Goal: Transaction & Acquisition: Book appointment/travel/reservation

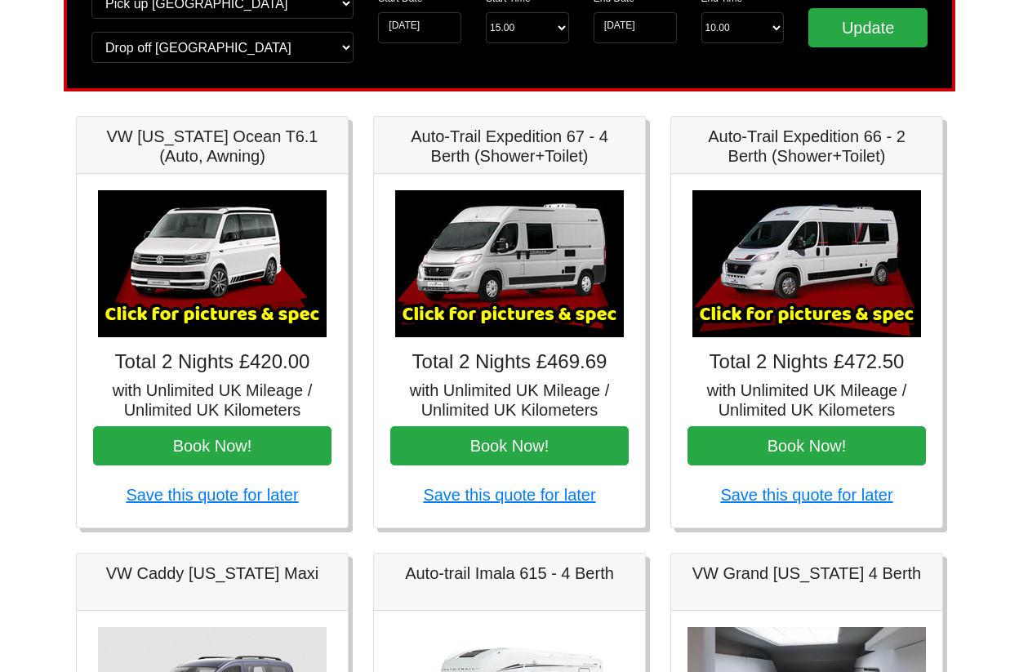
scroll to position [163, 0]
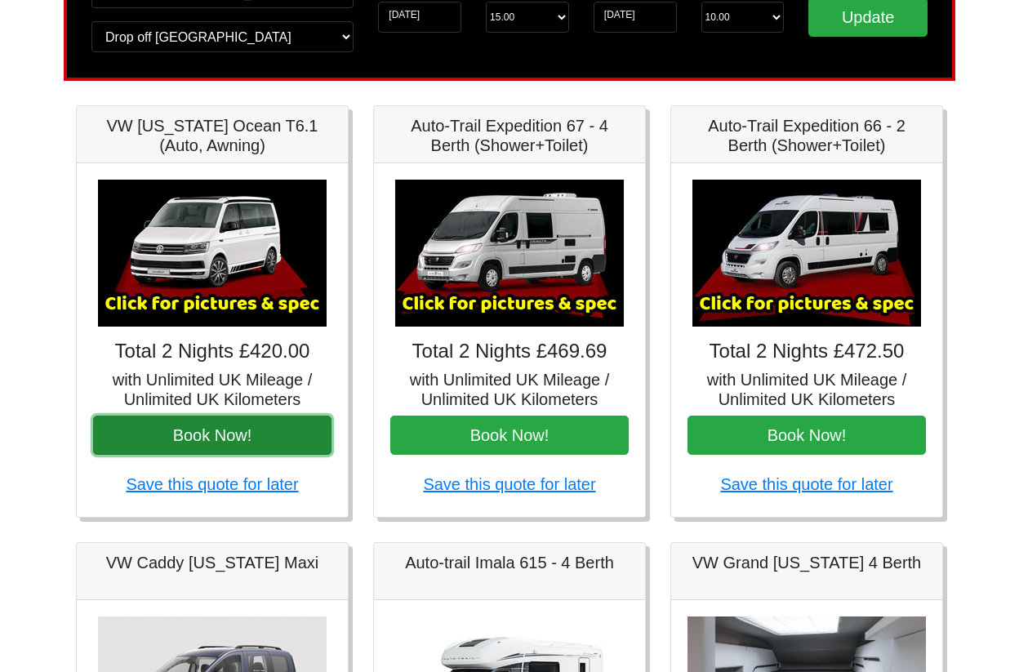
click at [209, 435] on button "Book Now!" at bounding box center [212, 435] width 238 height 39
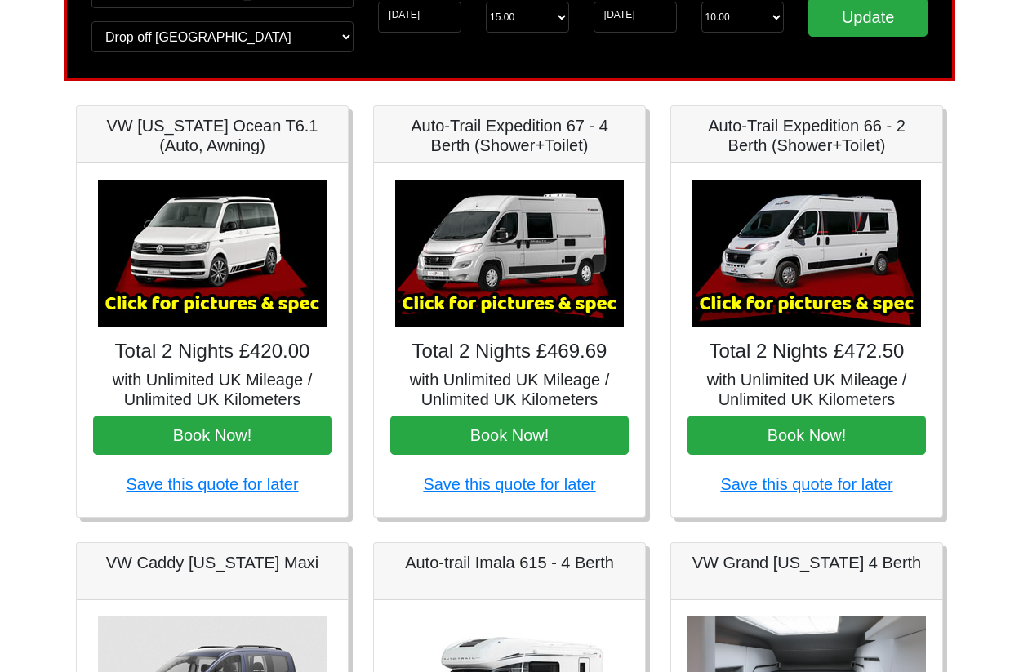
scroll to position [0, 0]
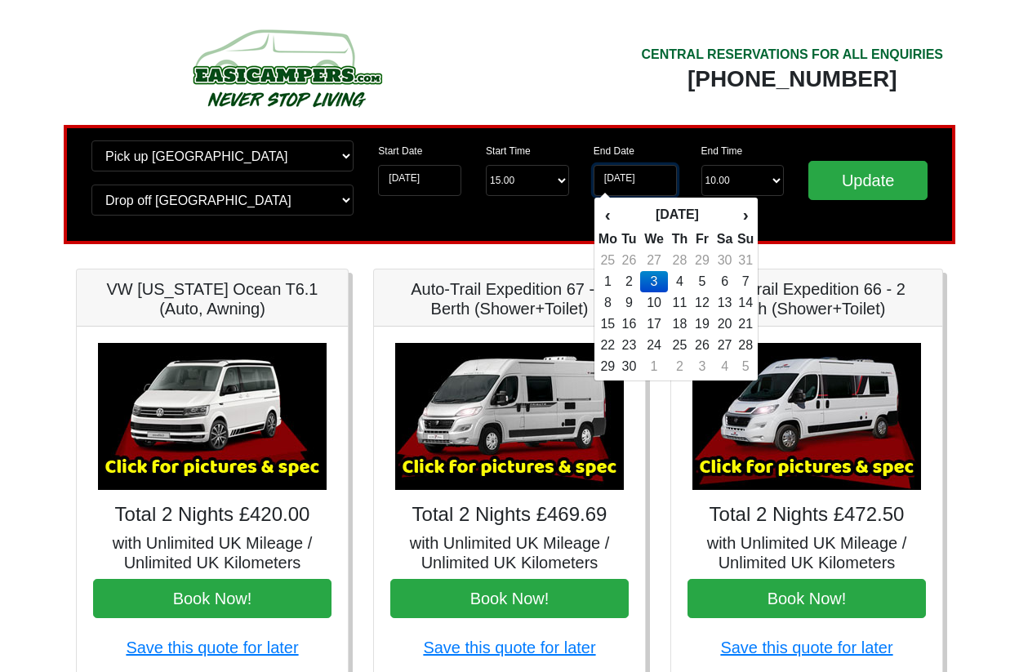
click at [656, 177] on input "[DATE]" at bounding box center [634, 180] width 83 height 31
click at [678, 281] on td "4" at bounding box center [680, 281] width 24 height 21
type input "[DATE]"
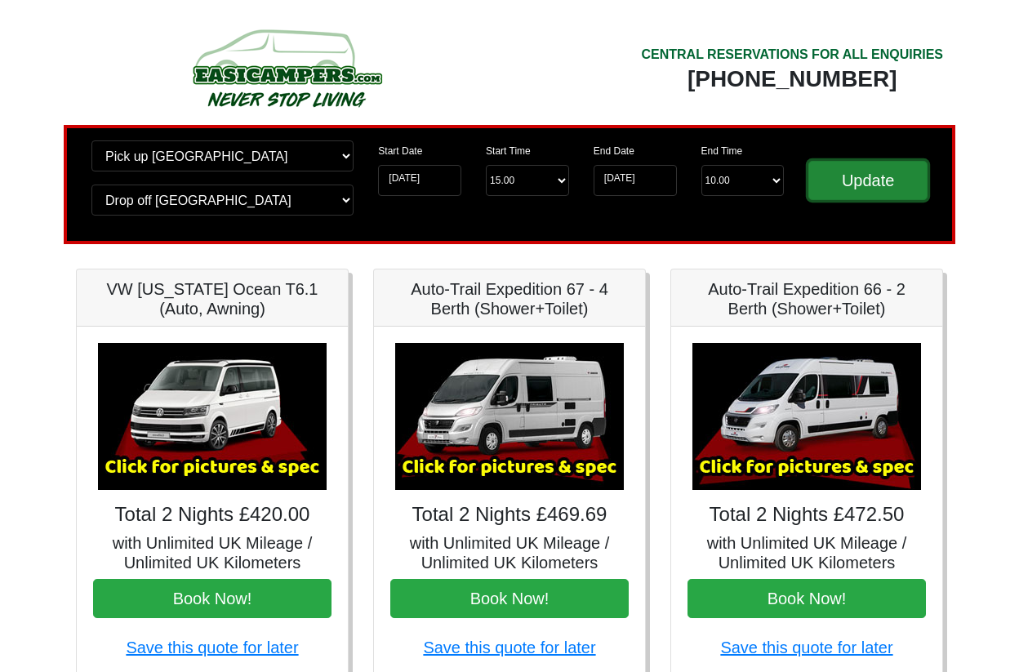
click at [874, 181] on input "Update" at bounding box center [867, 180] width 119 height 39
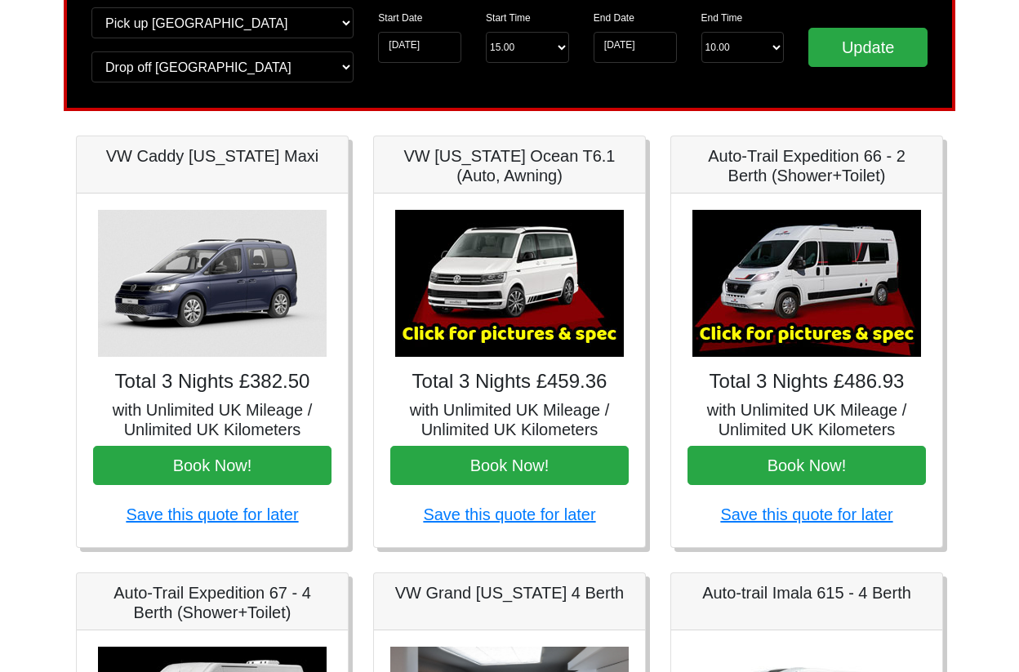
scroll to position [163, 0]
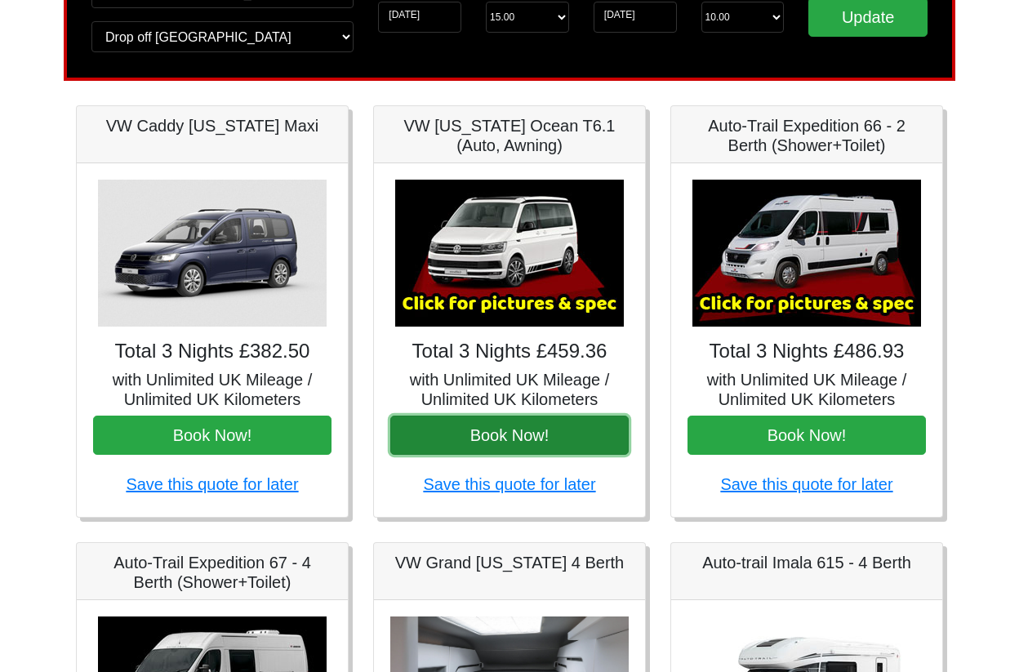
click at [491, 438] on button "Book Now!" at bounding box center [509, 435] width 238 height 39
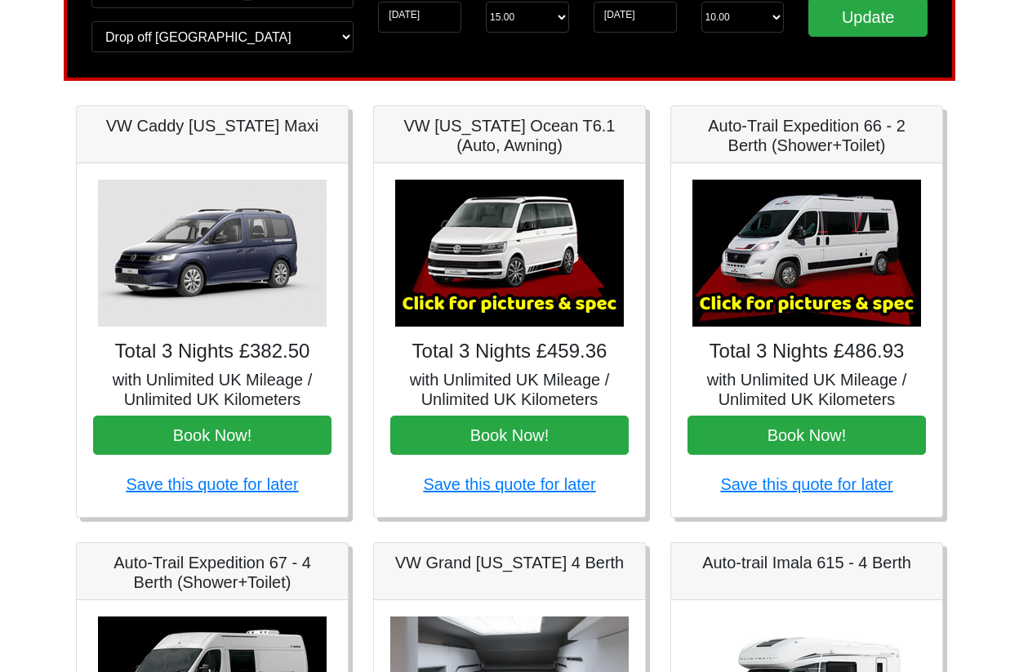
click at [679, 19] on div "End Date [DATE]" at bounding box center [635, 5] width 108 height 56
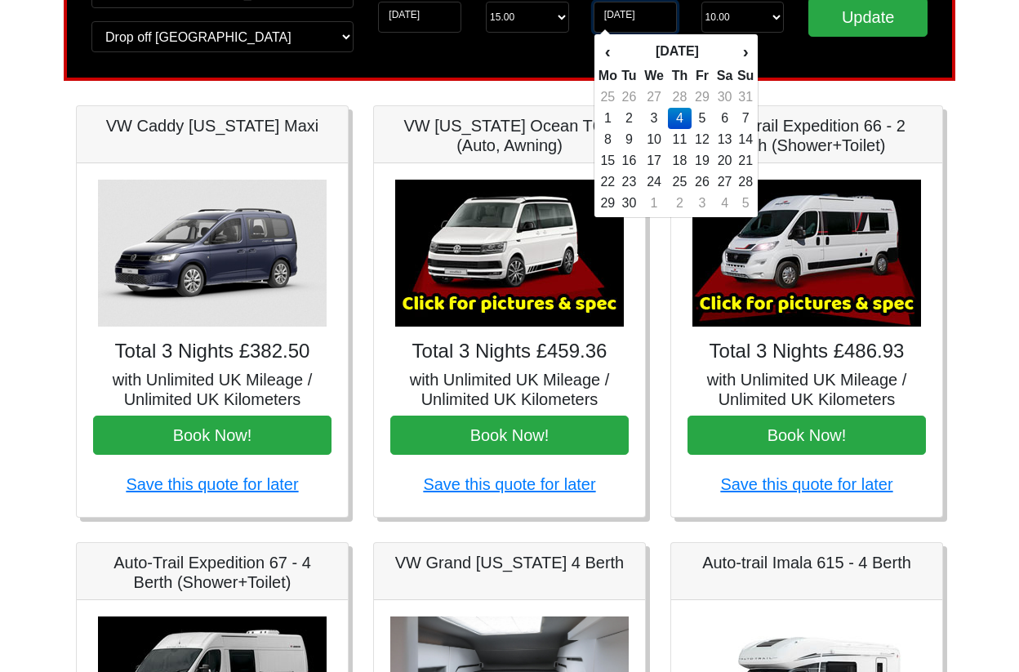
click at [649, 17] on input "04-09-2025" at bounding box center [634, 17] width 83 height 31
click at [707, 113] on td "5" at bounding box center [702, 118] width 22 height 21
type input "05-09-2025"
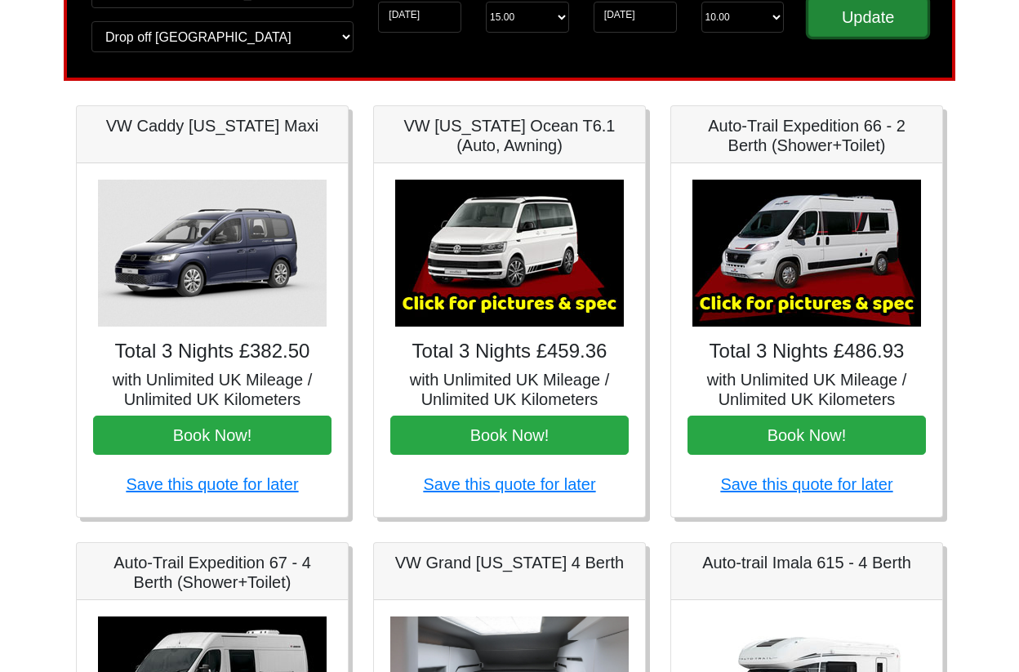
click at [850, 23] on input "Update" at bounding box center [867, 17] width 119 height 39
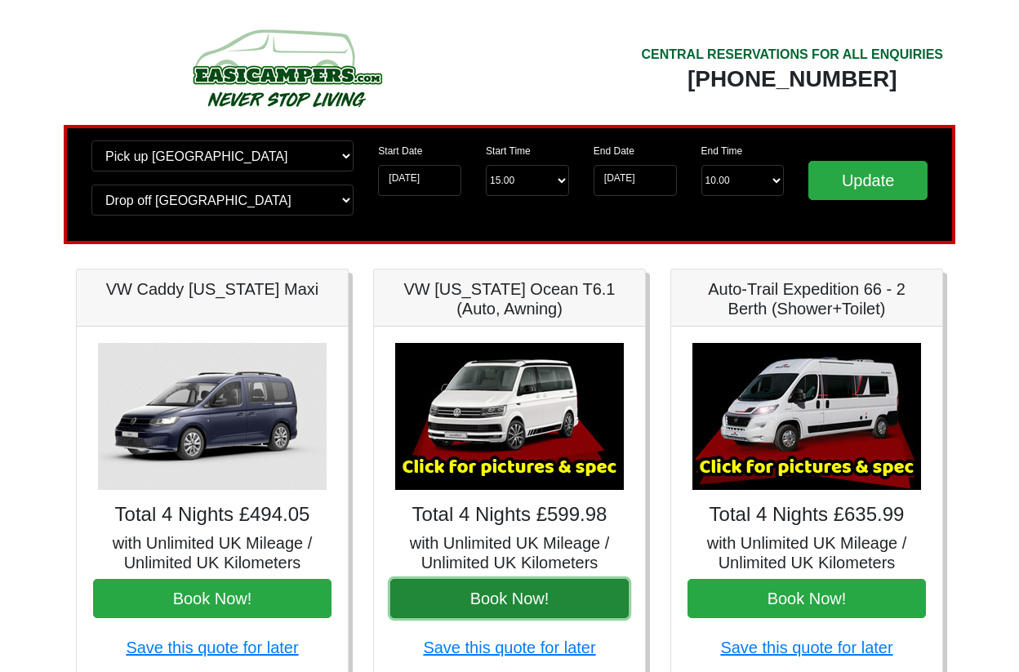
click at [530, 593] on button "Book Now!" at bounding box center [509, 598] width 238 height 39
